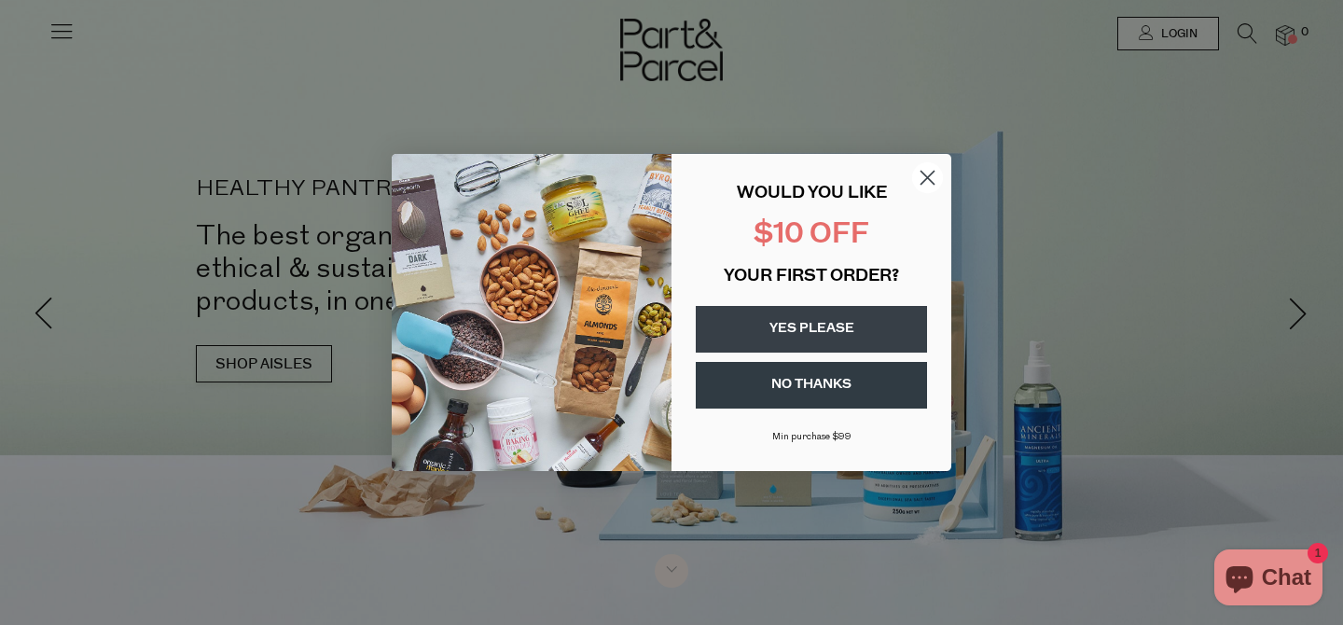
click at [920, 176] on circle "Close dialog" at bounding box center [927, 177] width 31 height 31
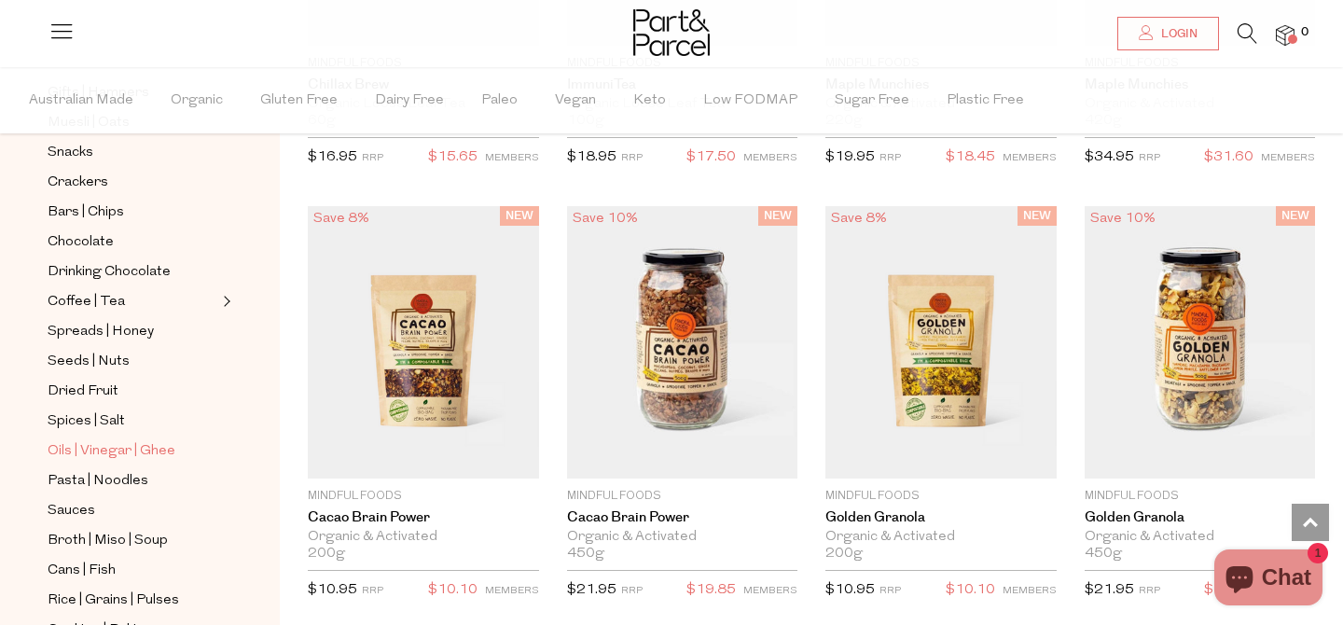
scroll to position [283, 0]
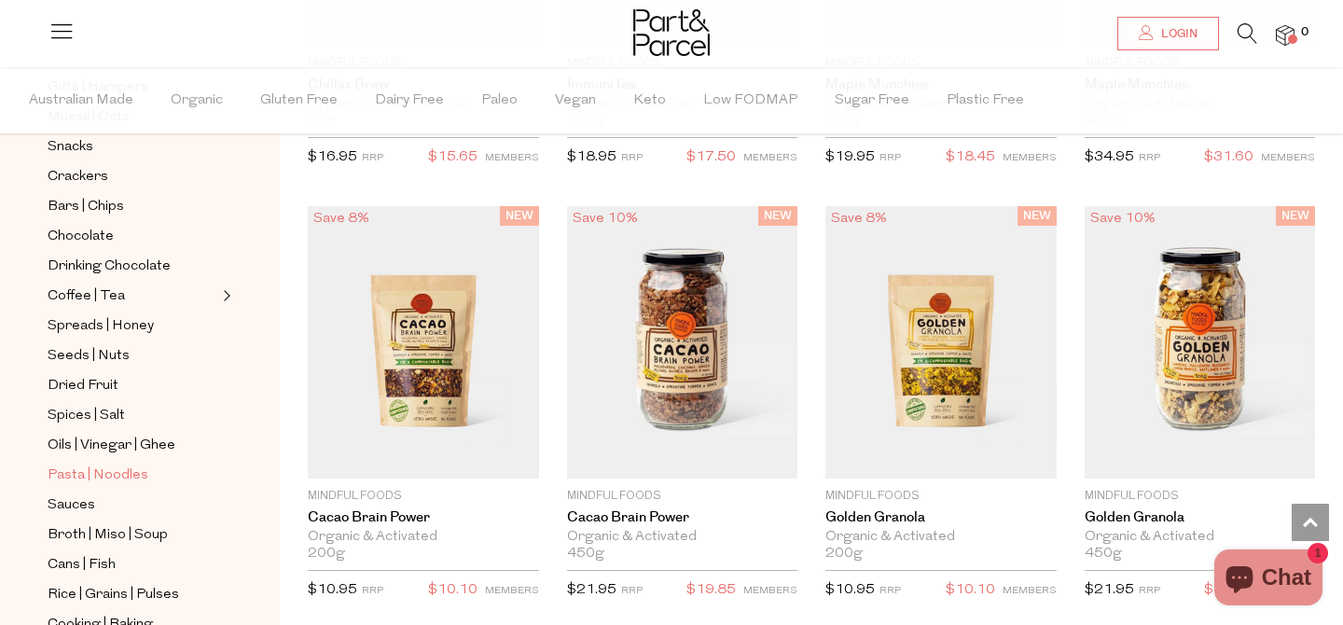
click at [96, 479] on span "Pasta | Noodles" at bounding box center [98, 475] width 101 height 22
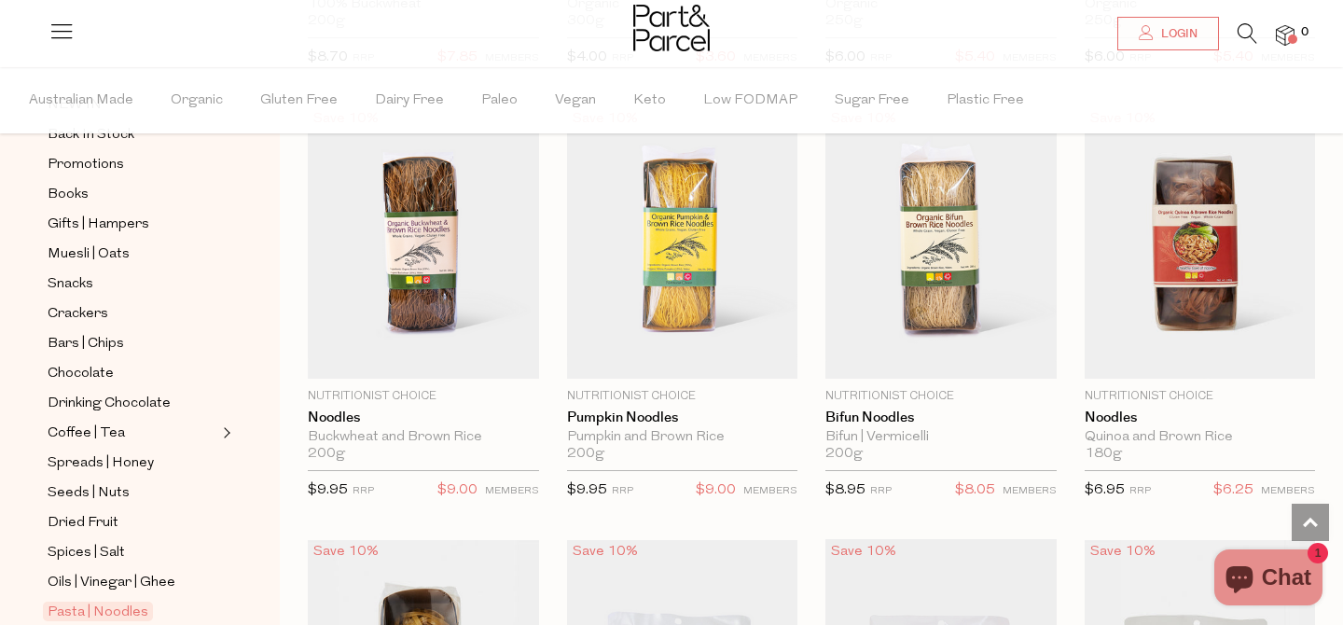
scroll to position [146, 0]
click at [67, 288] on span "Snacks" at bounding box center [71, 284] width 46 height 22
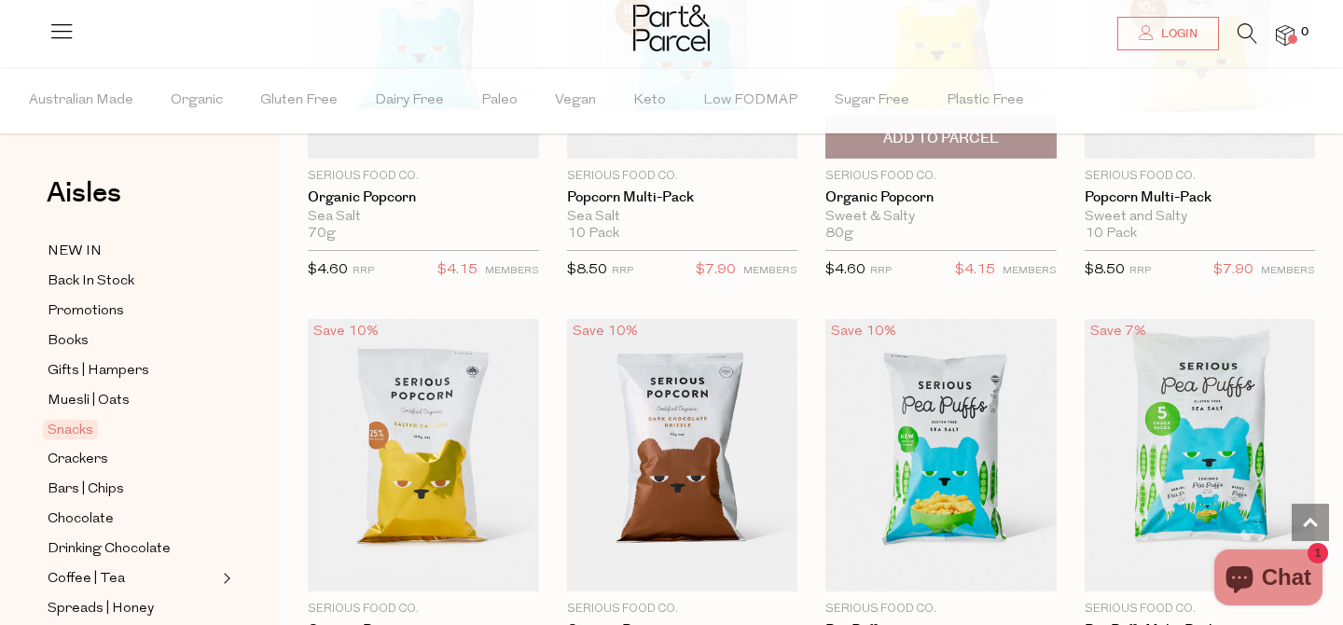
scroll to position [4719, 0]
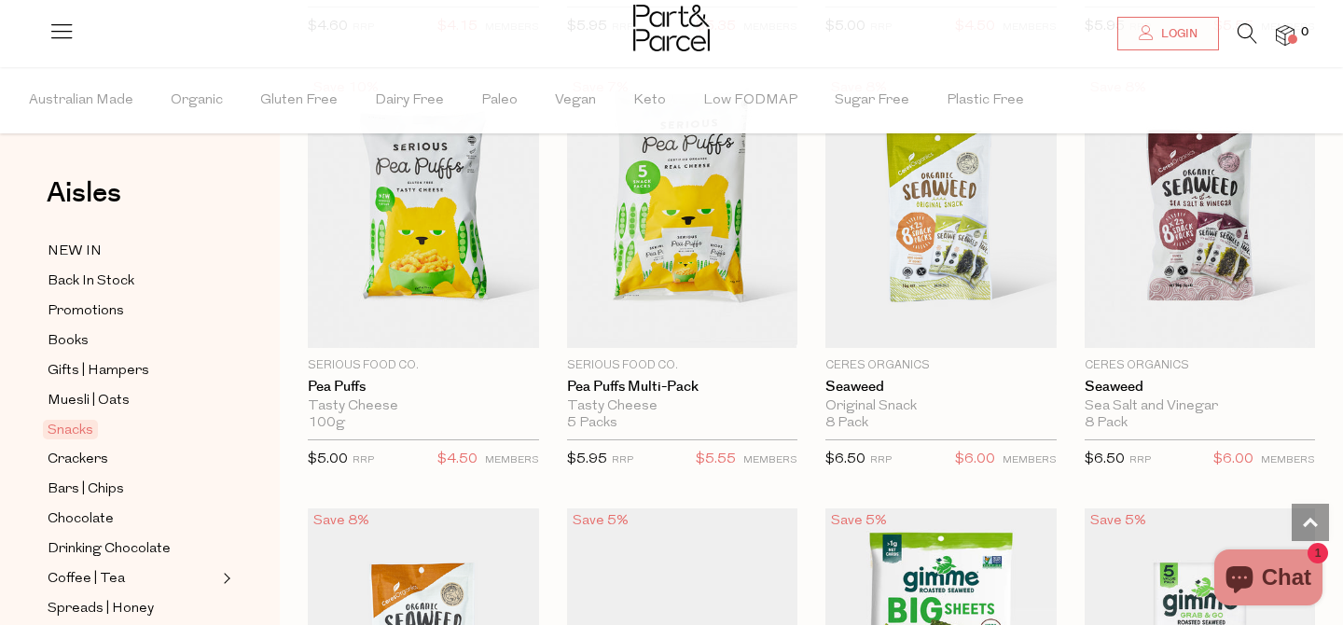
scroll to position [5364, 0]
